Goal: Task Accomplishment & Management: Use online tool/utility

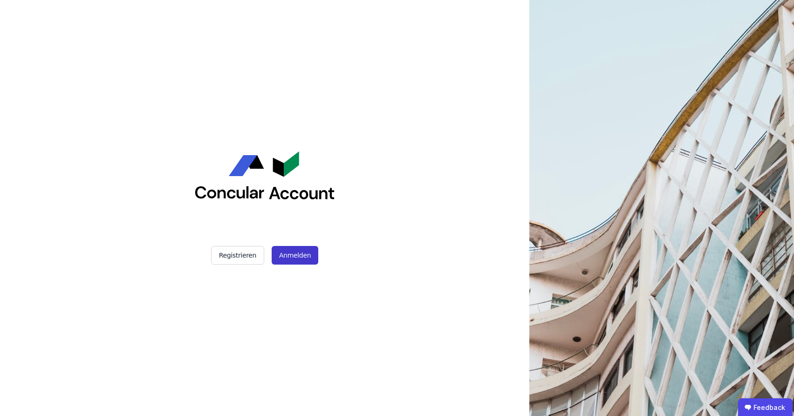
click at [282, 256] on button "Anmelden" at bounding box center [295, 255] width 47 height 19
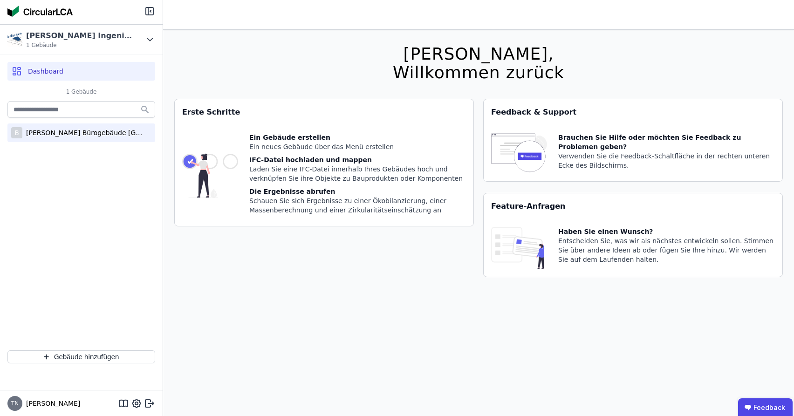
click at [82, 134] on div "[PERSON_NAME] Bürogebäude [GEOGRAPHIC_DATA][PERSON_NAME]" at bounding box center [82, 132] width 121 height 9
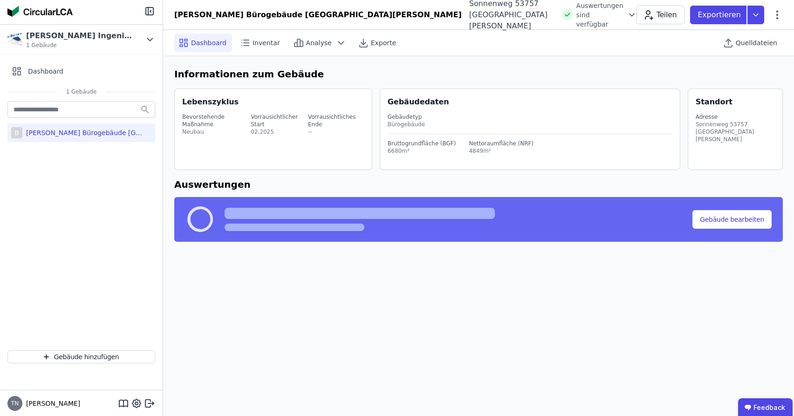
select select "*"
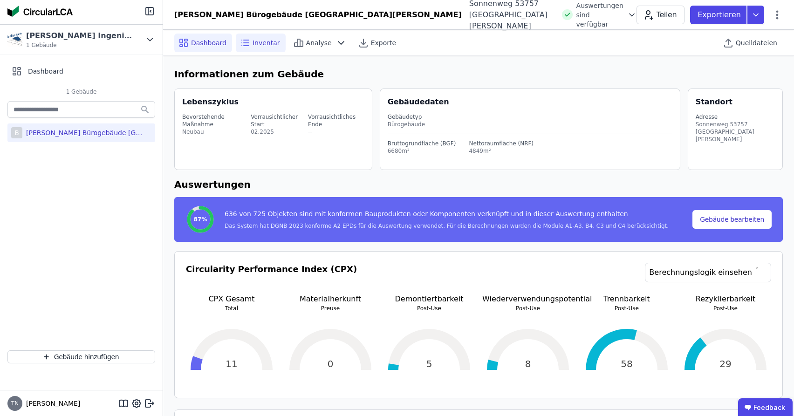
click at [259, 45] on span "Inventar" at bounding box center [265, 42] width 27 height 9
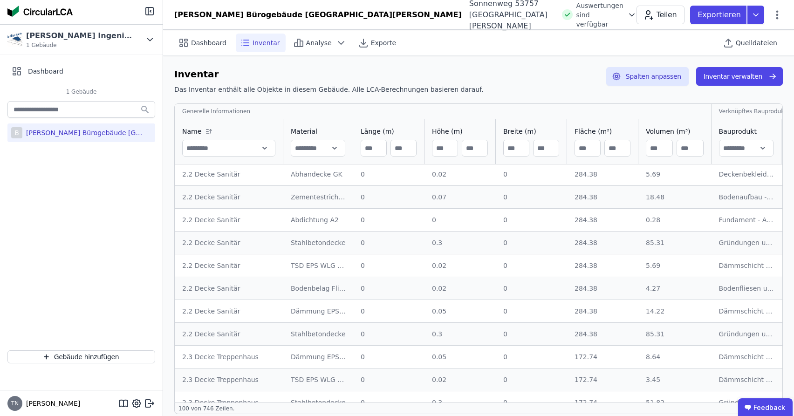
scroll to position [704, 0]
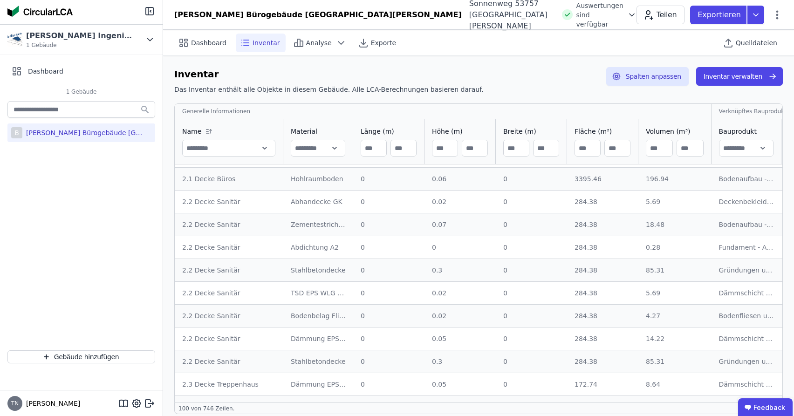
click at [484, 106] on div "Generelle Informationen" at bounding box center [443, 111] width 536 height 11
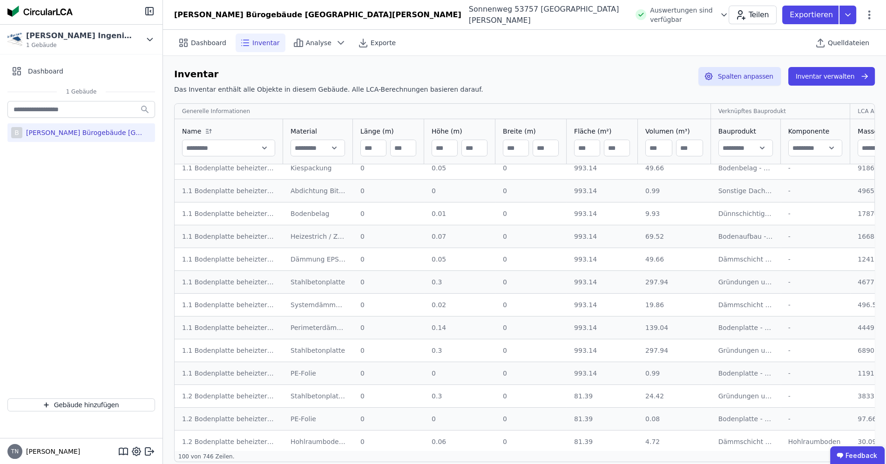
scroll to position [0, 0]
